Goal: Transaction & Acquisition: Purchase product/service

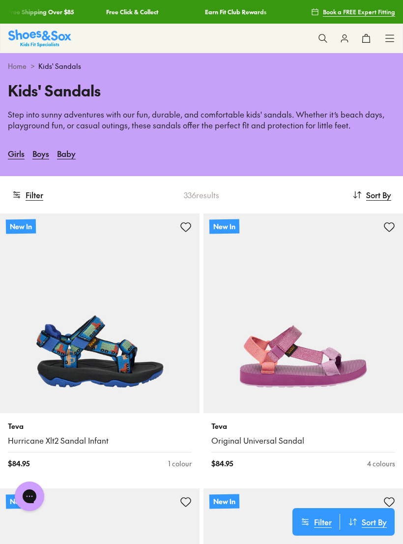
click at [69, 153] on link "Baby" at bounding box center [66, 154] width 19 height 22
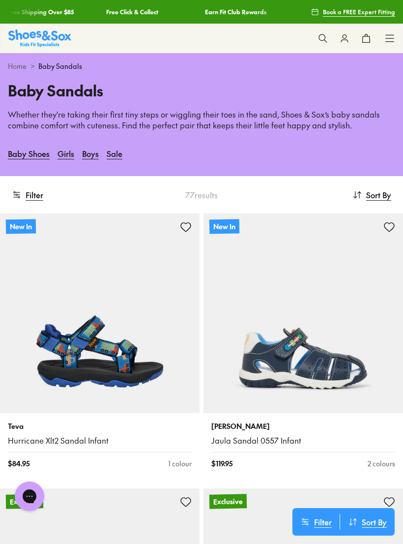
click at [38, 194] on button "Filter" at bounding box center [27, 195] width 31 height 22
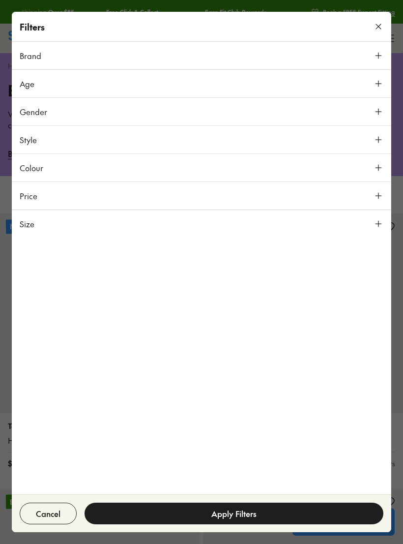
click at [379, 82] on use at bounding box center [379, 84] width 6 height 6
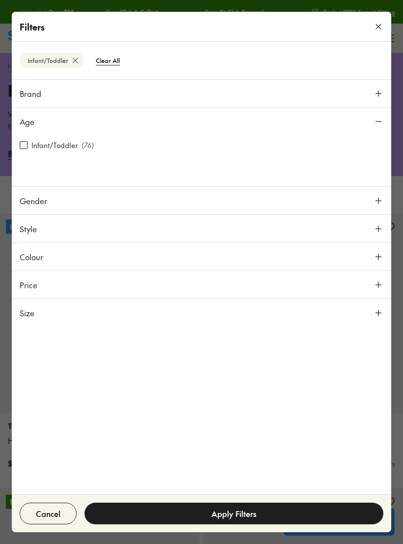
scroll to position [163, 0]
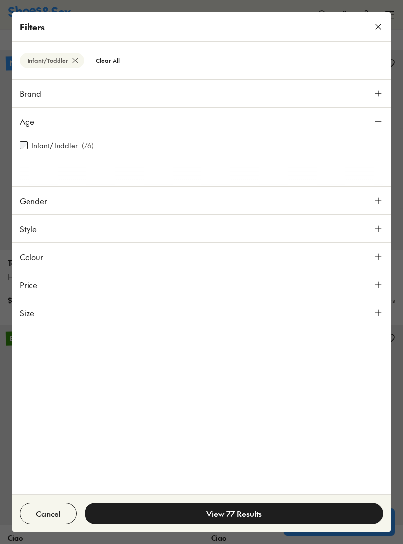
click at [377, 199] on icon at bounding box center [379, 201] width 10 height 10
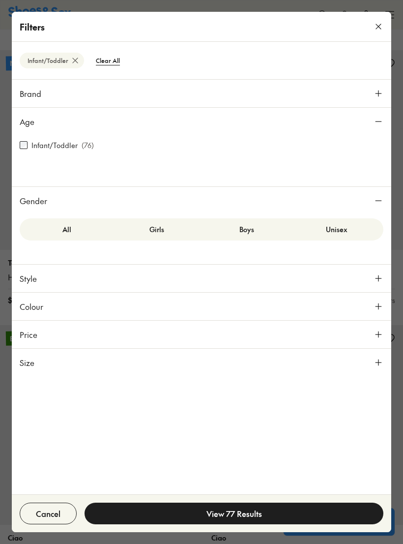
click at [256, 225] on label "Boys" at bounding box center [247, 229] width 90 height 18
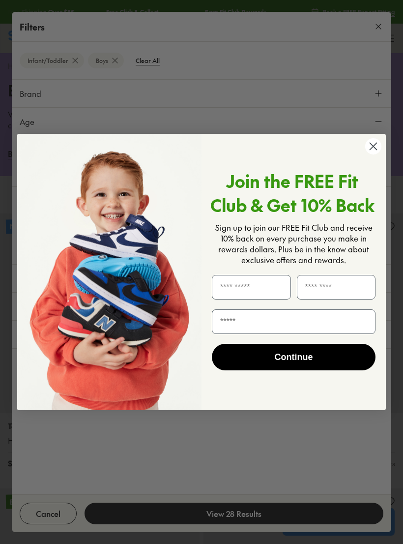
click at [373, 149] on circle "Close dialog" at bounding box center [373, 146] width 16 height 16
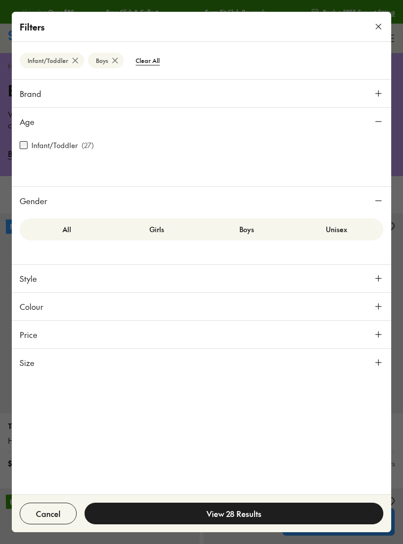
click at [378, 280] on icon at bounding box center [379, 278] width 10 height 10
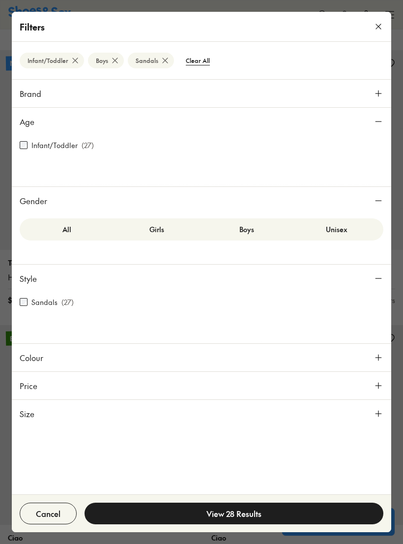
click at [379, 383] on icon at bounding box center [379, 386] width 10 height 10
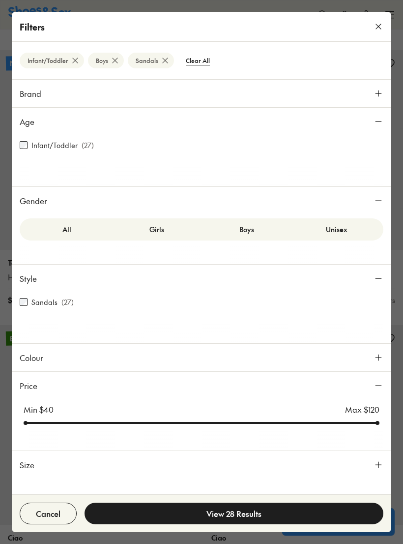
click at [379, 463] on icon at bounding box center [379, 465] width 10 height 10
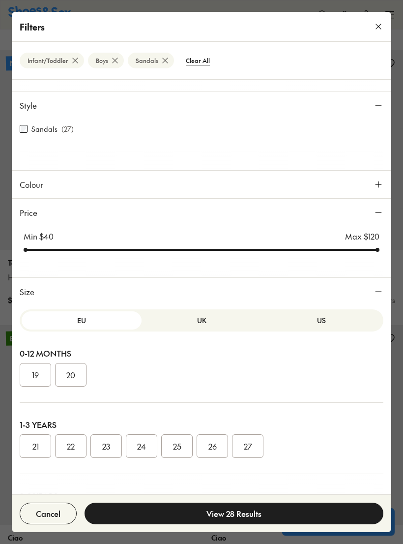
scroll to position [173, 0]
click at [39, 447] on button "21" at bounding box center [35, 446] width 31 height 24
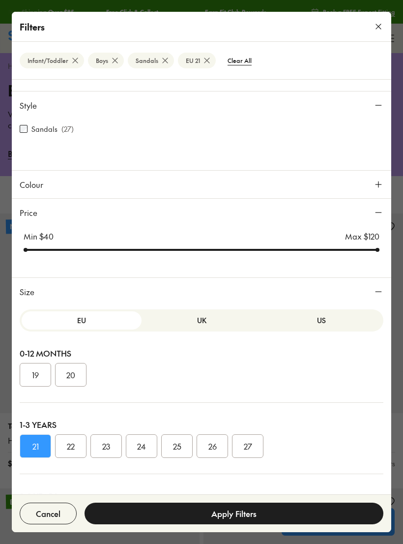
click at [75, 441] on button "22" at bounding box center [70, 446] width 31 height 24
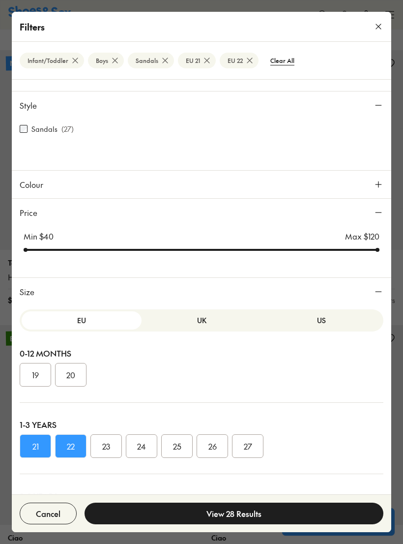
click at [113, 446] on button "23" at bounding box center [105, 446] width 31 height 24
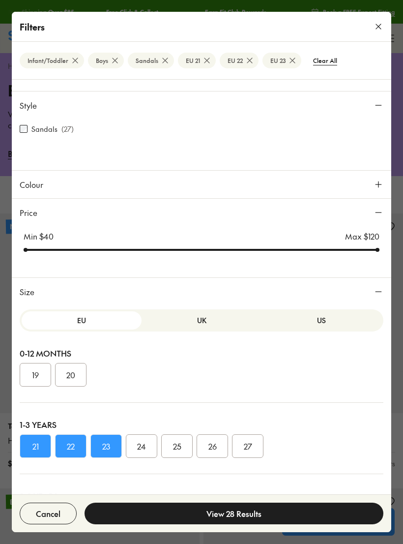
click at [261, 510] on button "View 28 Results" at bounding box center [234, 513] width 299 height 22
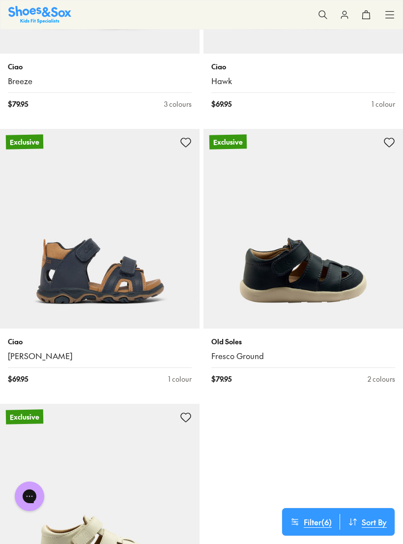
scroll to position [631, 0]
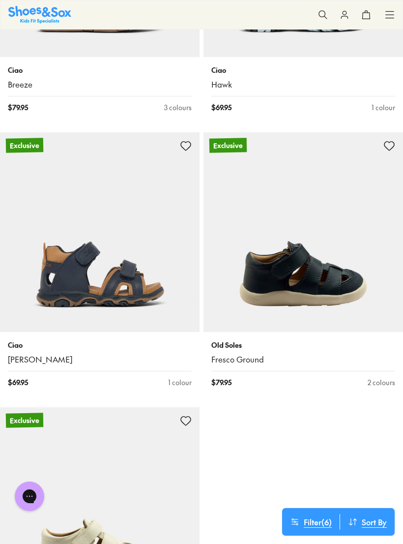
click at [331, 279] on img at bounding box center [304, 232] width 200 height 200
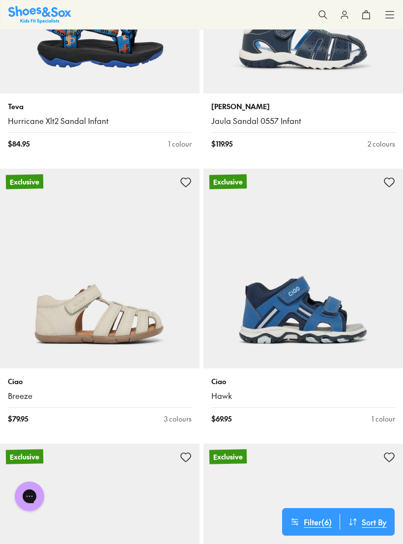
scroll to position [327, 0]
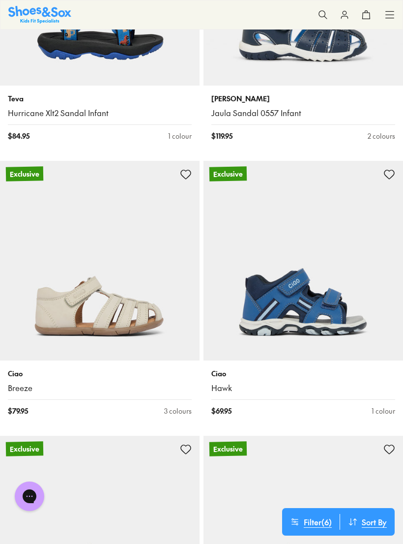
click at [327, 313] on img at bounding box center [304, 261] width 200 height 200
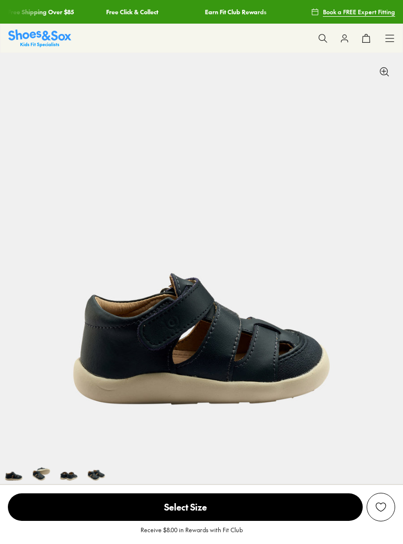
select select "*"
click at [47, 470] on img at bounding box center [42, 470] width 28 height 28
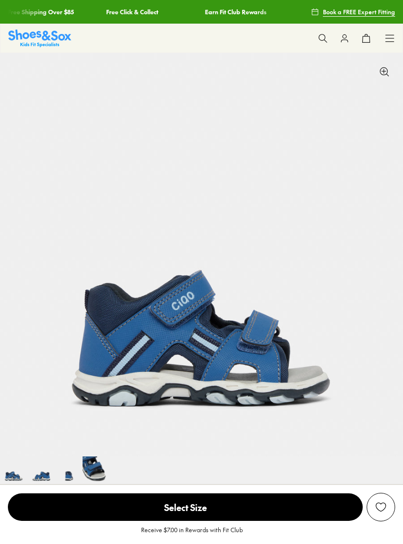
select select "*"
click at [49, 473] on img at bounding box center [42, 470] width 28 height 28
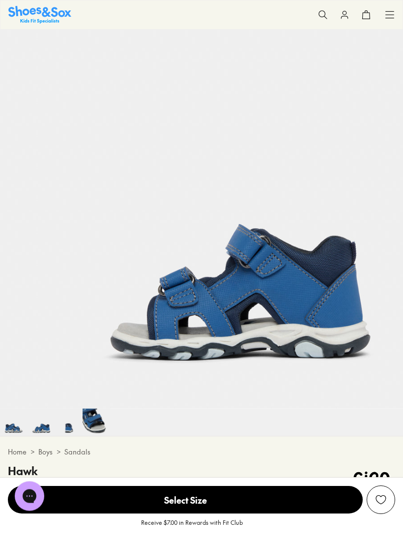
scroll to position [53, 0]
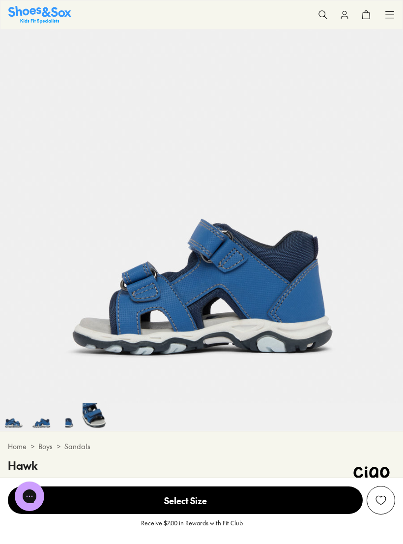
click at [71, 419] on img at bounding box center [69, 417] width 28 height 28
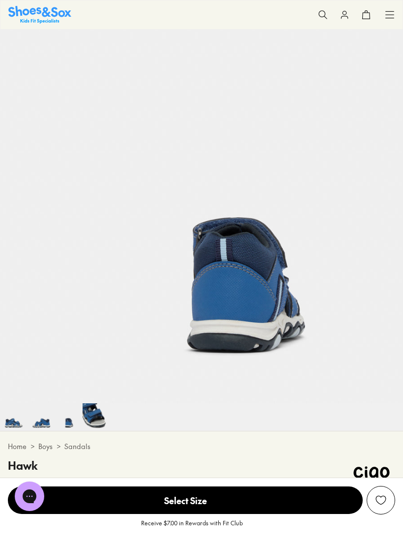
scroll to position [0, 806]
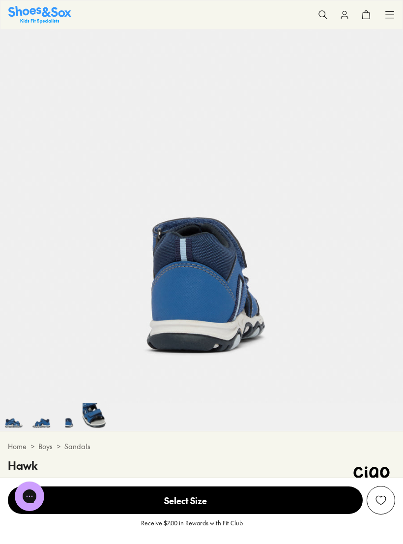
click at [95, 410] on img at bounding box center [97, 417] width 28 height 28
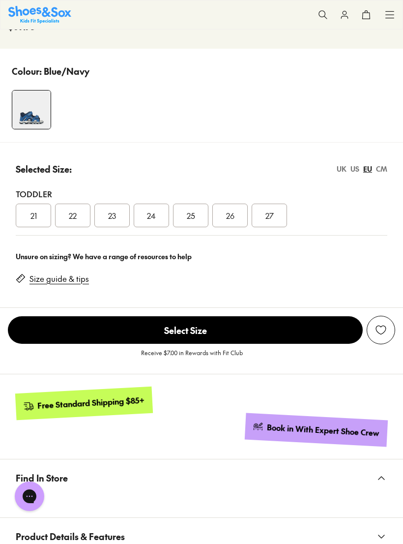
scroll to position [510, 0]
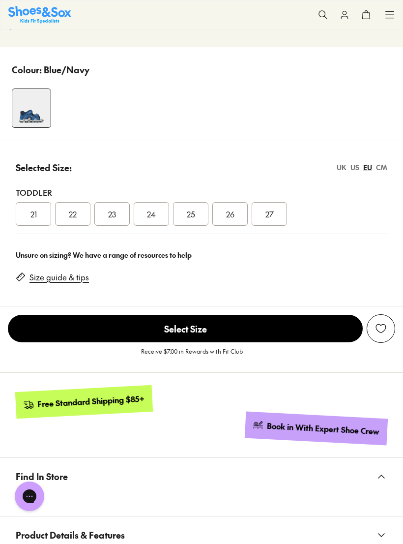
click at [343, 167] on div "UK" at bounding box center [342, 167] width 10 height 10
click at [121, 220] on div "06" at bounding box center [111, 214] width 35 height 24
